Goal: Task Accomplishment & Management: Manage account settings

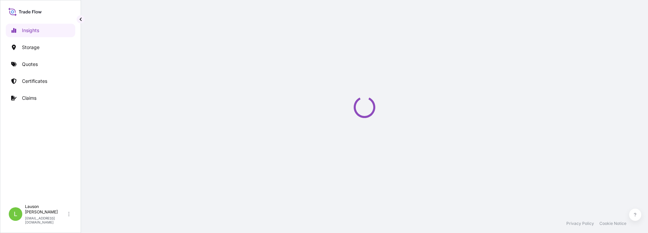
select select "2025"
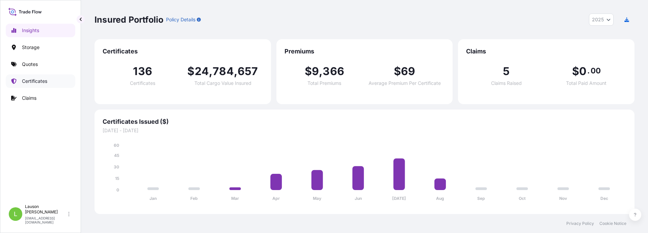
click at [45, 81] on p "Certificates" at bounding box center [34, 81] width 25 height 7
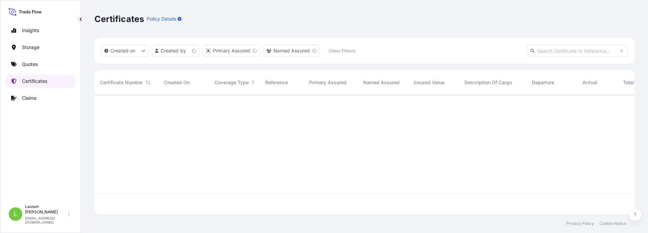
scroll to position [118, 535]
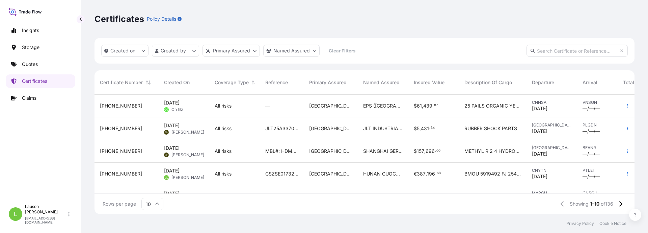
click at [551, 52] on input "text" at bounding box center [577, 51] width 101 height 12
paste input "CSZSE0173228"
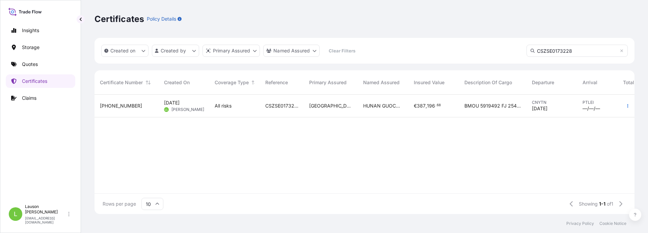
type input "CSZSE0173228"
click at [135, 106] on div "31602-139-1" at bounding box center [126, 105] width 53 height 7
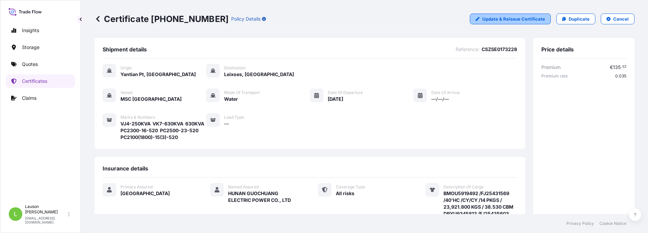
click at [506, 19] on p "Update & Reissue Certificate" at bounding box center [514, 19] width 63 height 7
select select "Water"
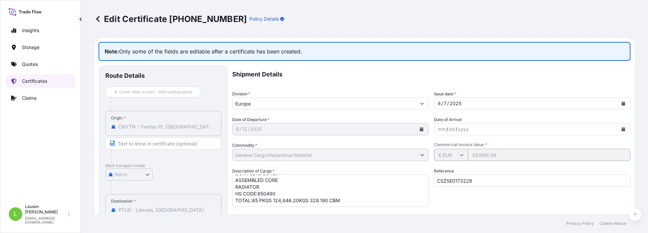
click at [30, 79] on p "Certificates" at bounding box center [34, 81] width 25 height 7
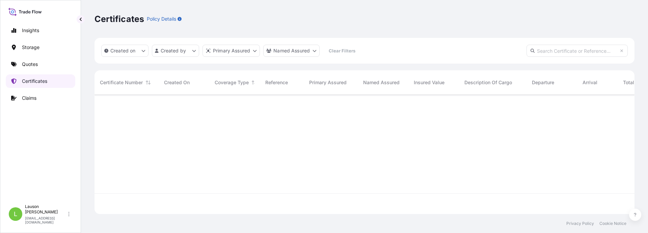
scroll to position [118, 535]
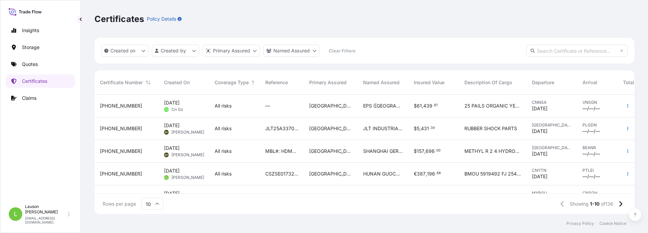
click at [561, 50] on input "text" at bounding box center [577, 51] width 101 height 12
paste input "CSZSE0173228"
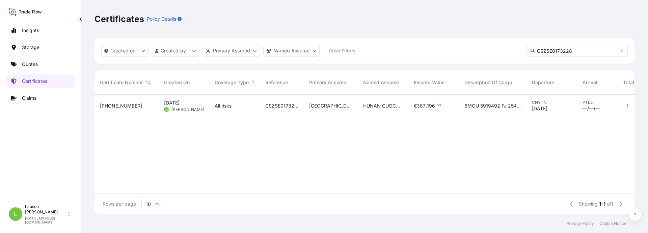
type input "CSZSE0173228"
click at [119, 108] on span "31602-139-1" at bounding box center [121, 105] width 42 height 7
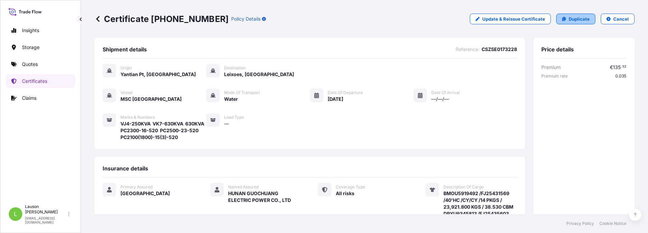
click at [576, 18] on p "Duplicate" at bounding box center [579, 19] width 21 height 7
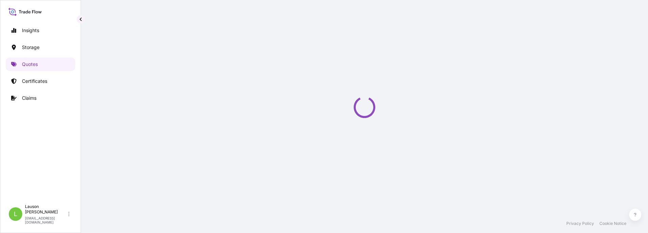
select select "Water"
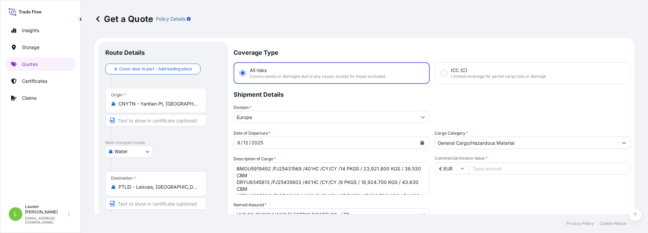
click at [260, 130] on span "Date of Departure *" at bounding box center [252, 133] width 37 height 7
click at [422, 141] on icon "Calendar" at bounding box center [423, 143] width 4 height 4
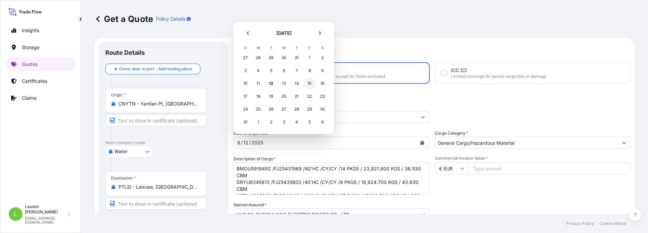
click at [310, 82] on div "15" at bounding box center [310, 83] width 12 height 12
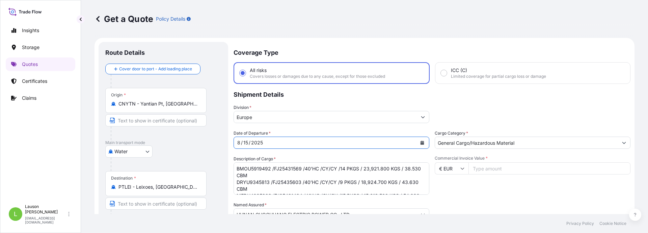
click at [501, 200] on div "Date of Departure * 8 / 15 / 2025 Cargo Category * General Cargo/Hazardous Mate…" at bounding box center [432, 214] width 397 height 168
click at [523, 102] on p "Shipment Details" at bounding box center [432, 94] width 397 height 20
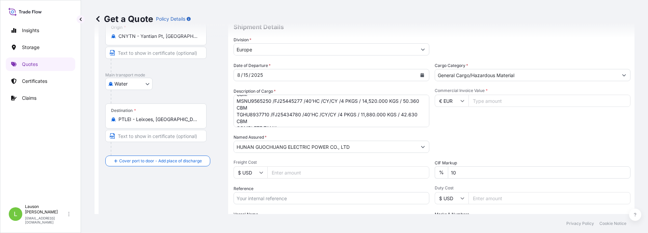
scroll to position [135, 0]
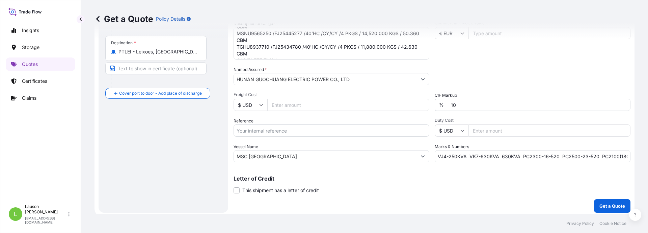
click at [285, 155] on input "MSC GERMANY" at bounding box center [325, 156] width 183 height 12
drag, startPoint x: 295, startPoint y: 156, endPoint x: 231, endPoint y: 156, distance: 64.2
click at [231, 156] on form "Route Details Cover door to port - Add loading place Place of loading Road / In…" at bounding box center [365, 60] width 540 height 314
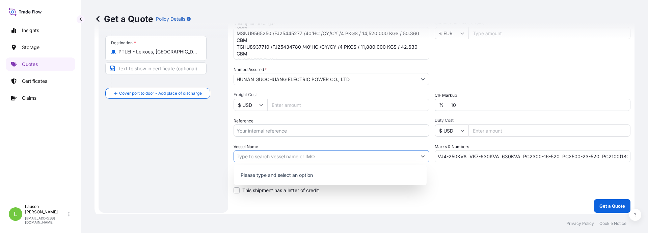
click at [265, 156] on input "Vessel Name" at bounding box center [325, 156] width 183 height 12
paste input "MSC Marie"
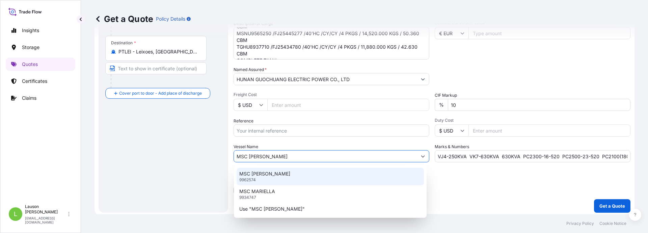
click at [268, 175] on div "MSC MARIE 9962574" at bounding box center [330, 177] width 187 height 18
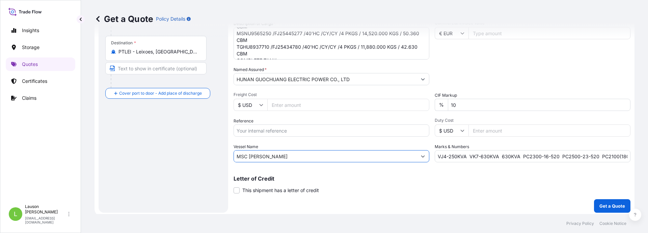
type input "MSC MARIE"
click at [179, 167] on div "Route Details Cover door to port - Add loading place Place of loading Road / In…" at bounding box center [163, 60] width 116 height 292
click at [153, 150] on div "Route Details Cover door to port - Add loading place Place of loading Road / In…" at bounding box center [163, 60] width 116 height 292
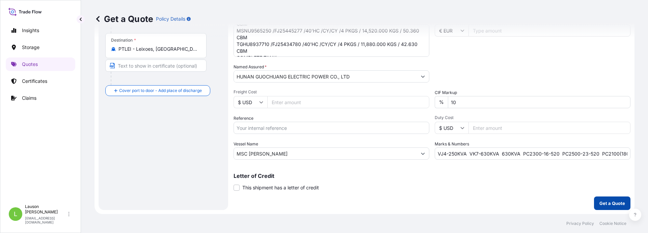
click at [608, 203] on p "Get a Quote" at bounding box center [613, 203] width 26 height 7
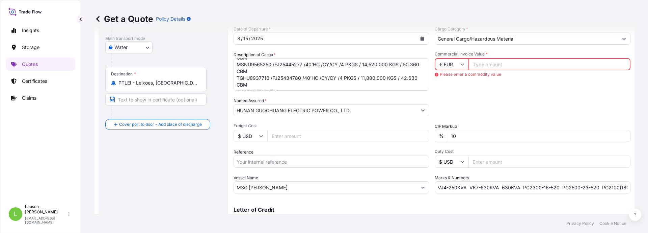
scroll to position [70, 0]
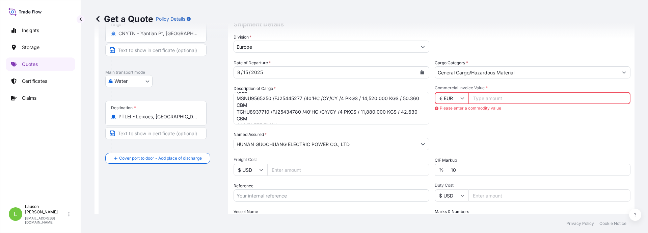
click at [492, 98] on input "Commercial Invoice Value *" at bounding box center [550, 98] width 162 height 12
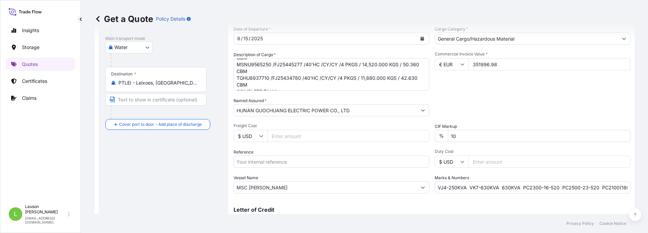
scroll to position [138, 0]
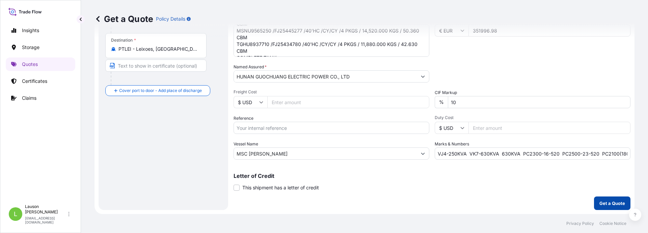
type input "351996.98"
click at [609, 201] on p "Get a Quote" at bounding box center [613, 203] width 26 height 7
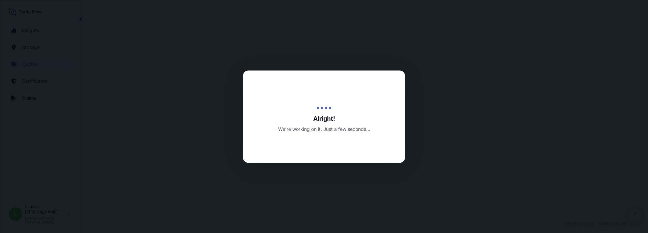
select select "Water"
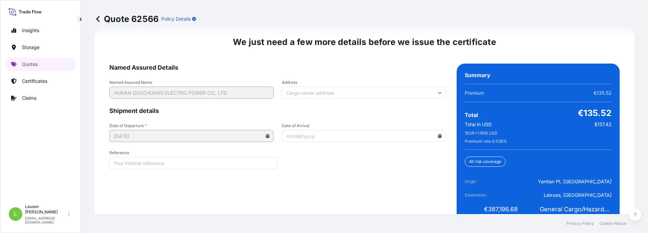
scroll to position [1076, 0]
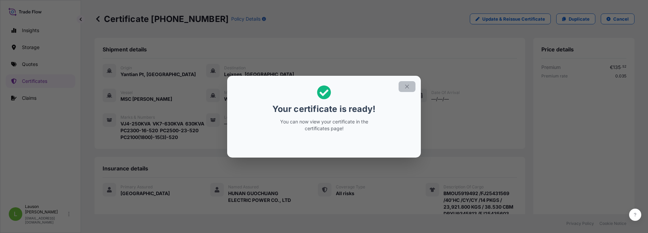
click at [408, 85] on icon "button" at bounding box center [407, 86] width 4 height 4
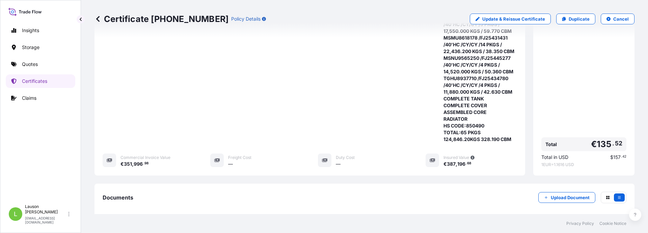
scroll to position [311, 0]
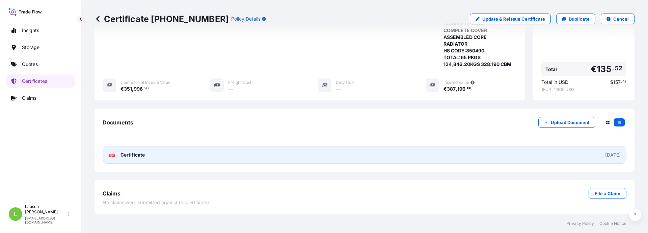
click at [545, 153] on link "PDF Certificate 2025-08-12" at bounding box center [365, 155] width 524 height 18
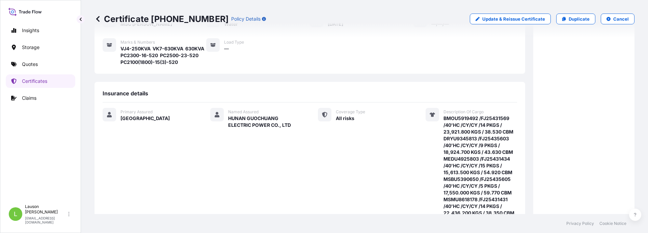
scroll to position [0, 0]
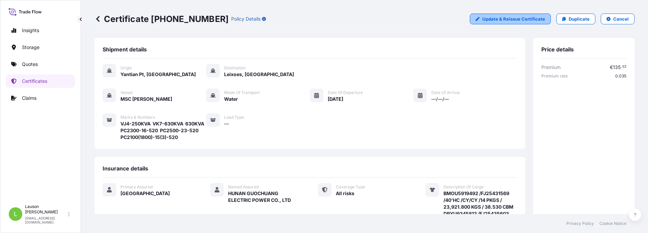
click at [496, 17] on p "Update & Reissue Certificate" at bounding box center [514, 19] width 63 height 7
select select "Water"
select select "31602"
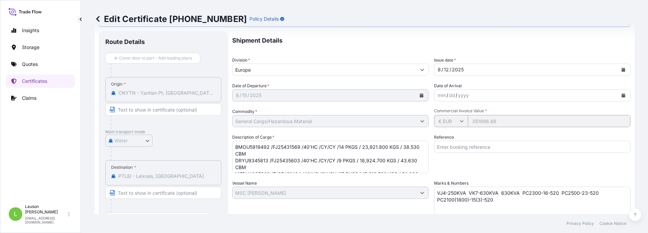
scroll to position [68, 0]
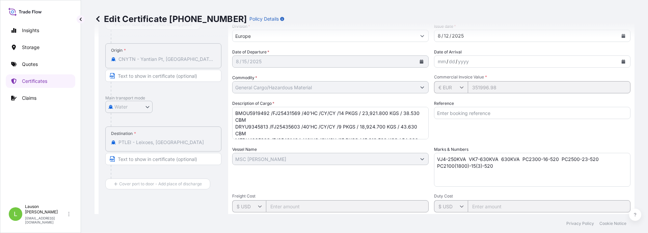
click at [478, 113] on input "Reference" at bounding box center [532, 113] width 197 height 12
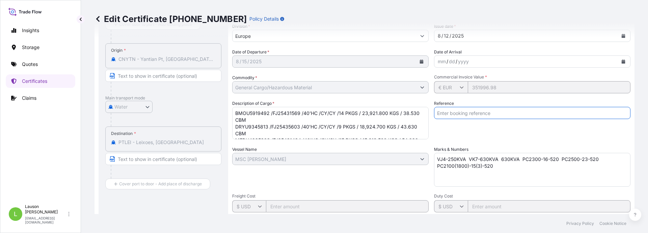
paste input "CSZSE0173228"
type input "CSZSE0173228"
click at [637, 138] on div "Edit Certificate 31602-143-1 Policy Details Note: Only some of the fields are e…" at bounding box center [364, 107] width 567 height 214
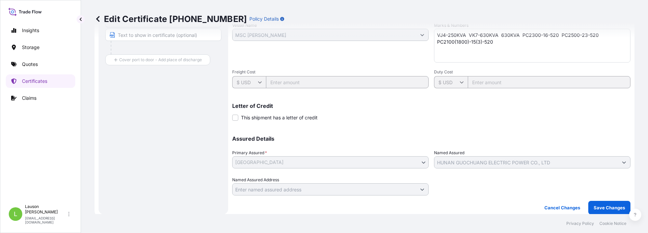
scroll to position [196, 0]
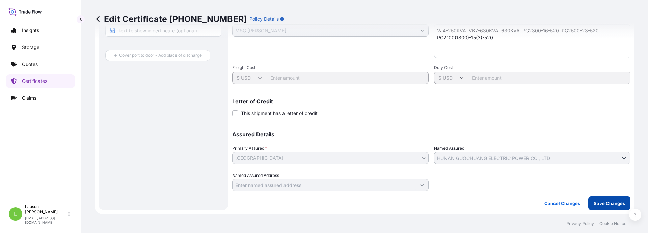
click at [606, 203] on p "Save Changes" at bounding box center [609, 203] width 31 height 7
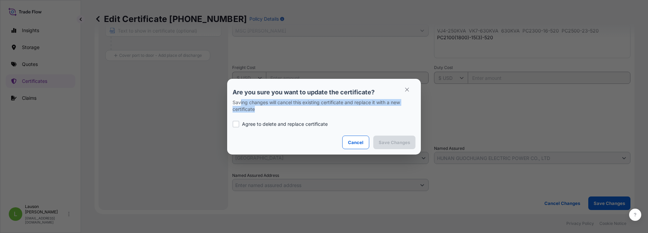
drag, startPoint x: 266, startPoint y: 110, endPoint x: 233, endPoint y: 95, distance: 36.4
click at [233, 95] on div "Are you sure you want to update the certificate? Saving changes will cancel thi…" at bounding box center [324, 100] width 183 height 24
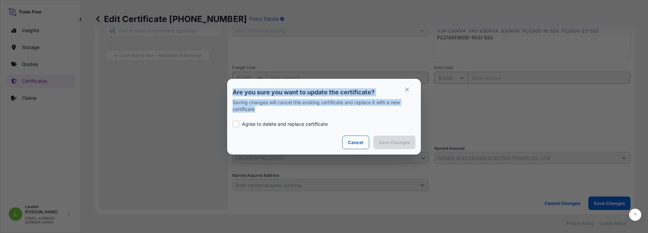
copy div "Are you sure you want to update the certificate? Saving changes will cancel thi…"
click at [275, 123] on label "Agree to delete and replace certificate" at bounding box center [324, 124] width 183 height 7
checkbox input "true"
click at [404, 143] on p "Save Changes" at bounding box center [394, 142] width 31 height 7
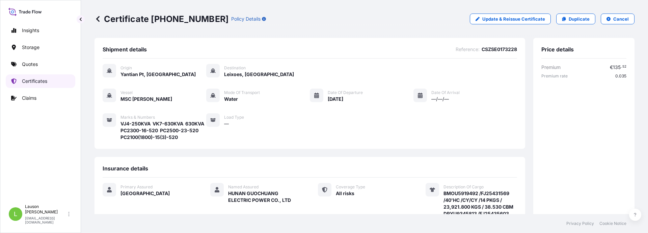
click at [30, 77] on link "Certificates" at bounding box center [41, 81] width 70 height 14
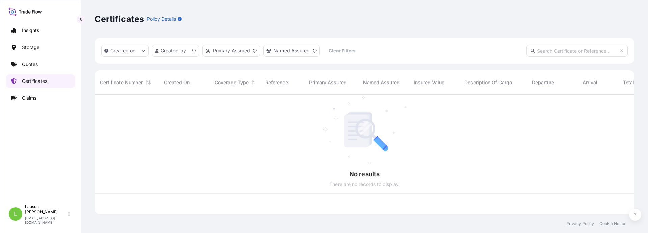
scroll to position [118, 535]
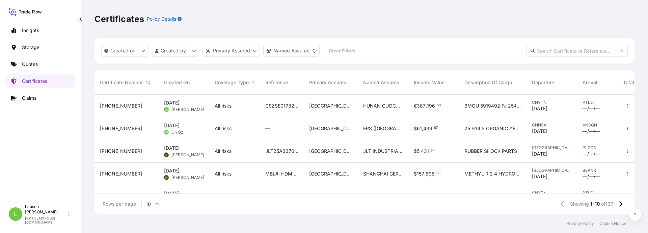
click at [558, 51] on input "text" at bounding box center [577, 51] width 101 height 12
type input "c"
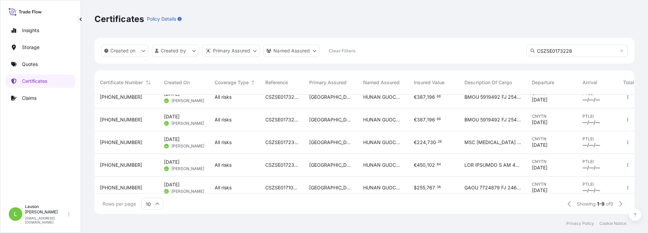
scroll to position [0, 0]
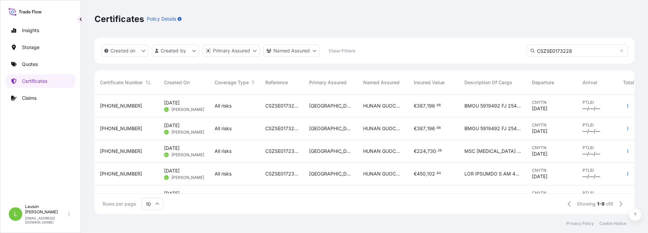
type input "CSZSE0173228"
click at [566, 49] on input "CSZSE0173228" at bounding box center [577, 51] width 101 height 12
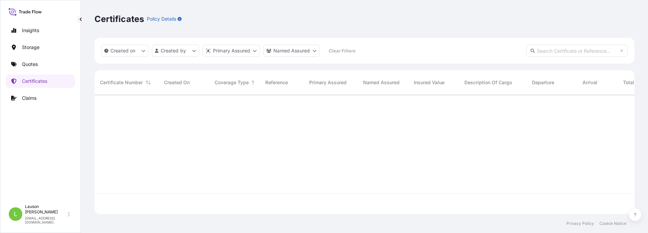
click at [570, 50] on input "text" at bounding box center [577, 51] width 101 height 12
paste input "CSZSE0173228"
type input "CSZSE0173228"
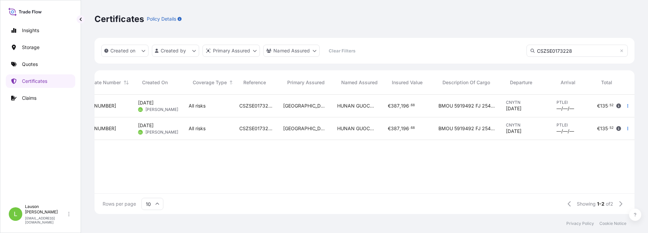
scroll to position [0, 37]
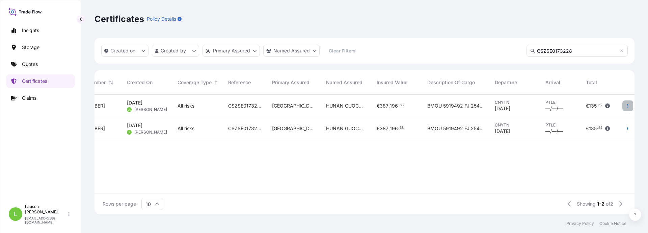
click at [628, 105] on icon "button" at bounding box center [628, 106] width 4 height 4
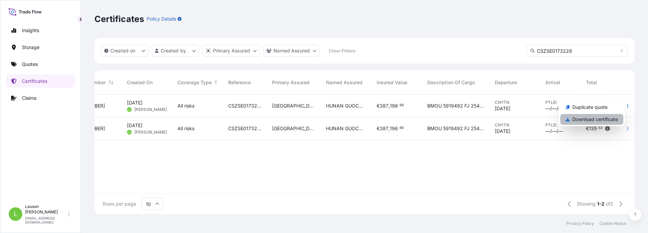
click at [613, 118] on p "Download certificate" at bounding box center [596, 119] width 46 height 7
